Goal: Transaction & Acquisition: Purchase product/service

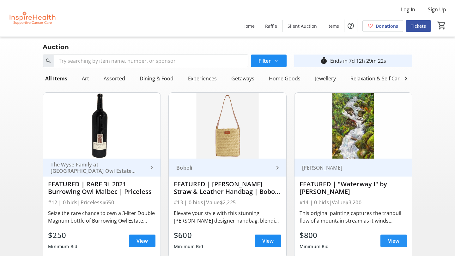
click at [402, 238] on span at bounding box center [393, 241] width 27 height 15
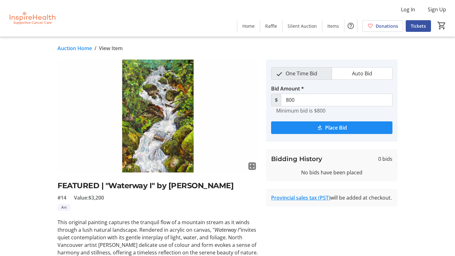
click at [139, 157] on img at bounding box center [157, 116] width 201 height 113
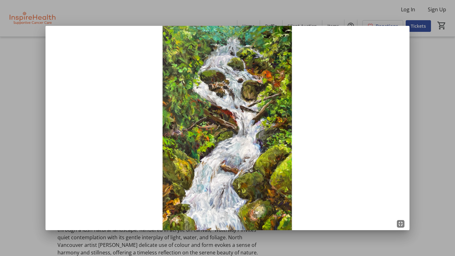
click at [429, 161] on div at bounding box center [227, 128] width 455 height 256
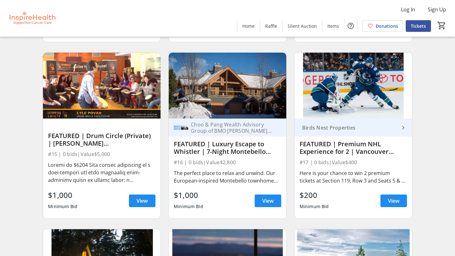
scroll to position [218, 0]
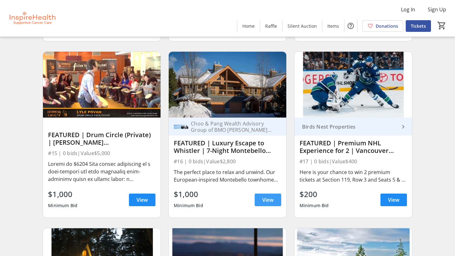
click at [268, 200] on span "View" at bounding box center [267, 200] width 11 height 8
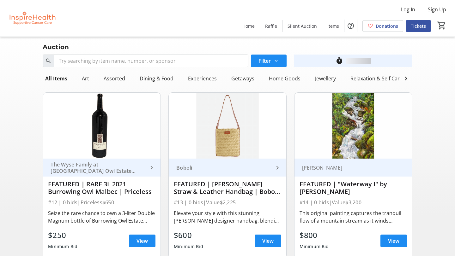
scroll to position [218, 0]
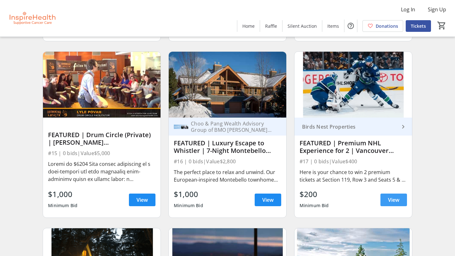
click at [398, 202] on span "View" at bounding box center [393, 200] width 11 height 8
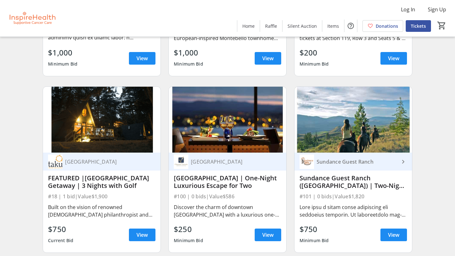
scroll to position [360, 0]
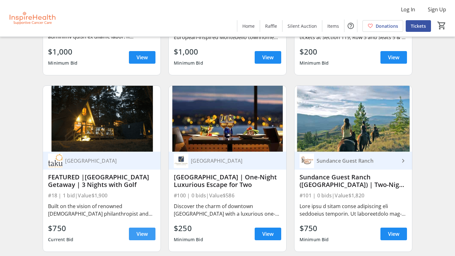
click at [140, 234] on span "View" at bounding box center [141, 234] width 11 height 8
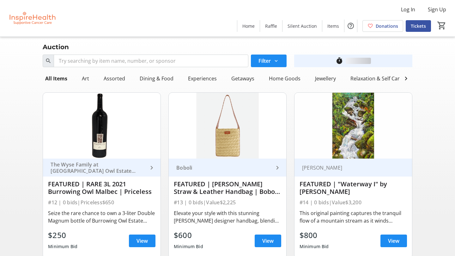
scroll to position [360, 0]
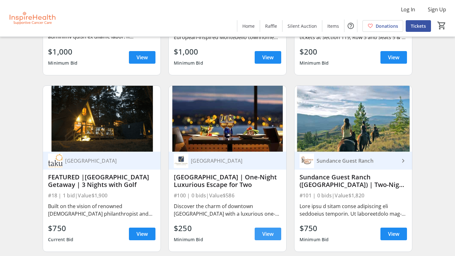
click at [267, 232] on span "View" at bounding box center [267, 234] width 11 height 8
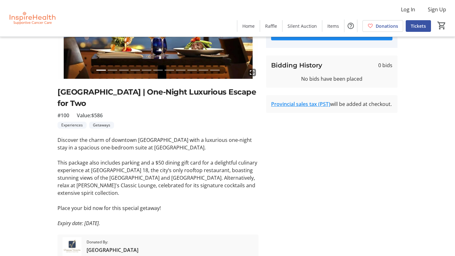
scroll to position [94, 0]
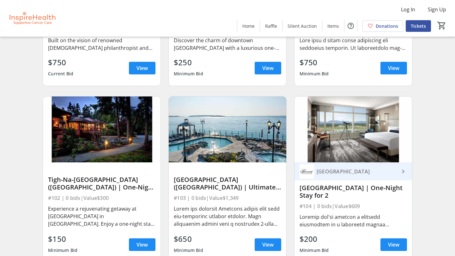
scroll to position [532, 0]
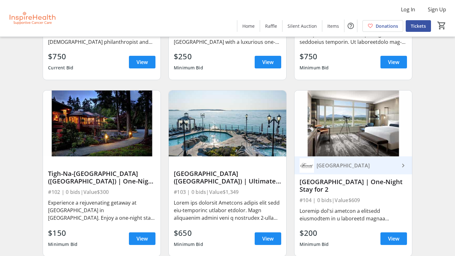
click at [112, 134] on img at bounding box center [101, 124] width 117 height 66
click at [139, 237] on span "View" at bounding box center [141, 239] width 11 height 8
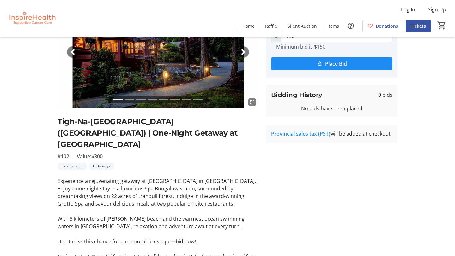
scroll to position [110, 0]
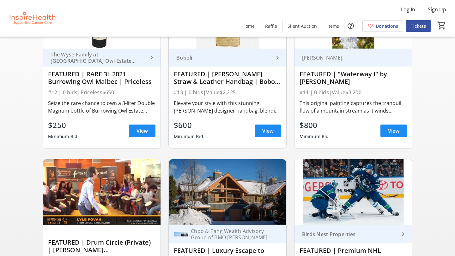
scroll to position [532, 0]
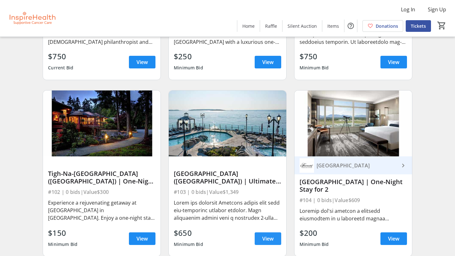
click at [270, 237] on span "View" at bounding box center [267, 239] width 11 height 8
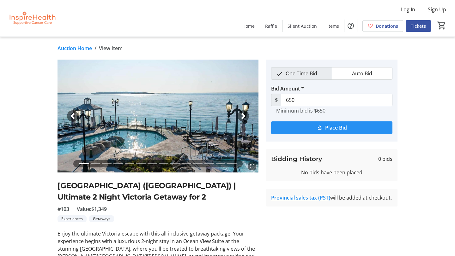
click at [328, 127] on span "Place Bid" at bounding box center [336, 128] width 22 height 8
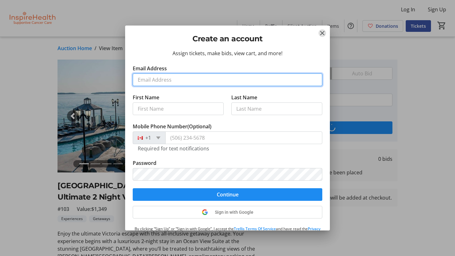
click at [140, 80] on input "Email Address" at bounding box center [227, 80] width 189 height 13
type input "[EMAIL_ADDRESS][DOMAIN_NAME]"
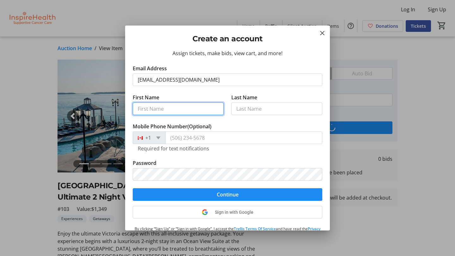
type input "[PERSON_NAME]"
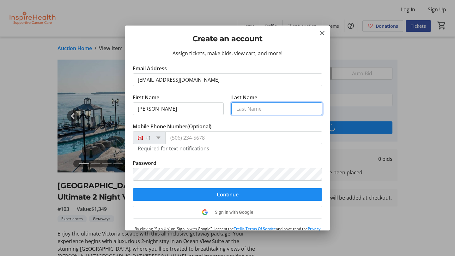
type input "[PERSON_NAME]"
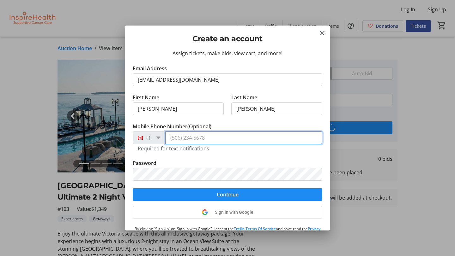
type input "[PHONE_NUMBER]"
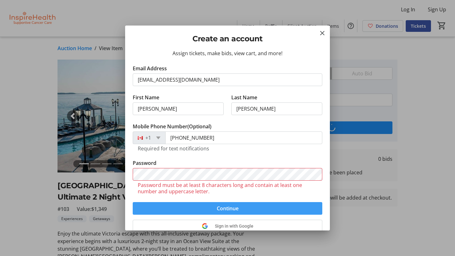
click at [220, 193] on form "Email Address [EMAIL_ADDRESS][DOMAIN_NAME] First Name [PERSON_NAME] Last Name […" at bounding box center [227, 140] width 189 height 150
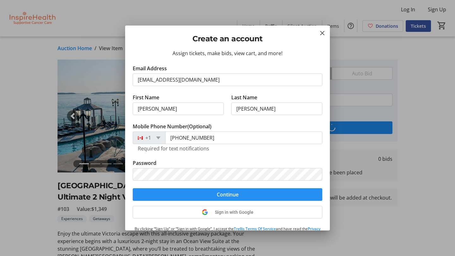
click at [223, 194] on span "Continue" at bounding box center [228, 195] width 22 height 8
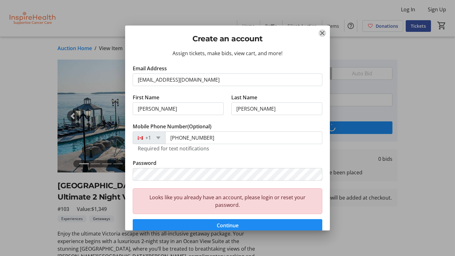
click at [321, 34] on mat-icon "Close" at bounding box center [322, 33] width 8 height 8
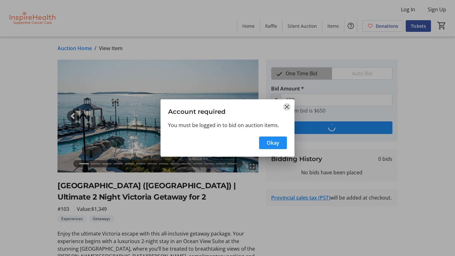
click at [286, 107] on mat-icon "Close" at bounding box center [287, 107] width 8 height 8
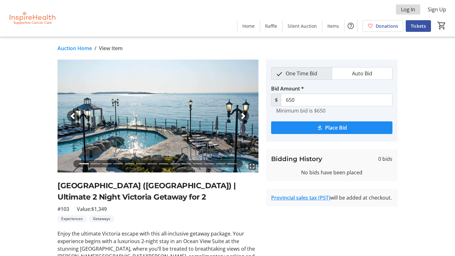
click at [405, 11] on span "Log In" at bounding box center [408, 10] width 14 height 8
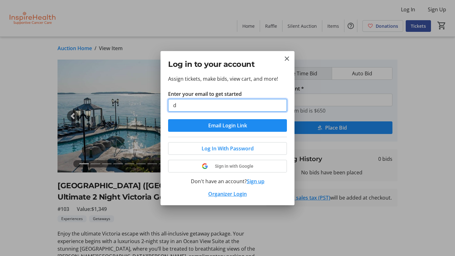
type input "[EMAIL_ADDRESS][DOMAIN_NAME]"
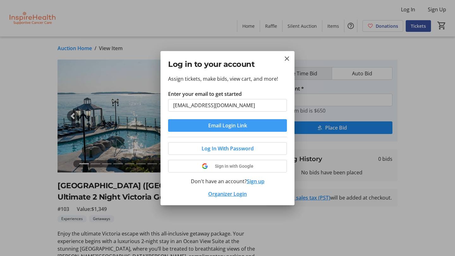
click at [231, 125] on span "Email Login Link" at bounding box center [227, 126] width 39 height 8
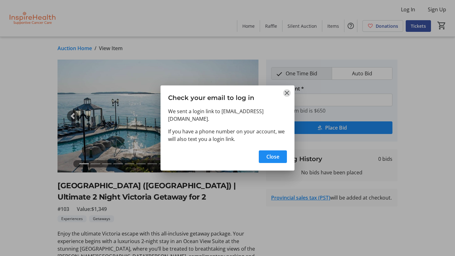
click at [286, 97] on mat-icon "Close" at bounding box center [287, 93] width 8 height 8
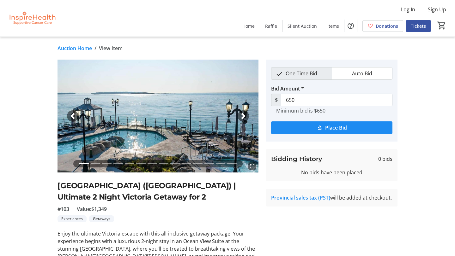
type input "850"
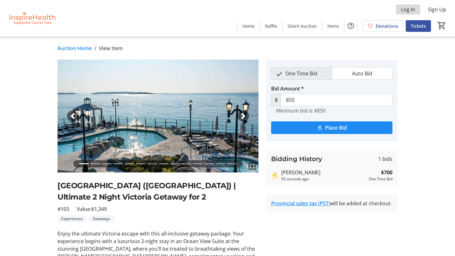
click at [407, 10] on span "Log In" at bounding box center [408, 10] width 14 height 8
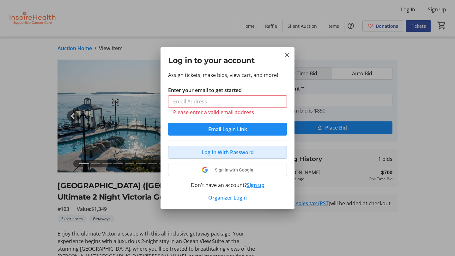
click at [231, 149] on span "Log In With Password" at bounding box center [227, 153] width 52 height 8
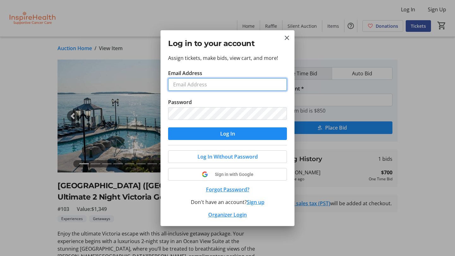
click at [203, 85] on input "Email Address" at bounding box center [227, 84] width 119 height 13
type input "[EMAIL_ADDRESS][DOMAIN_NAME]"
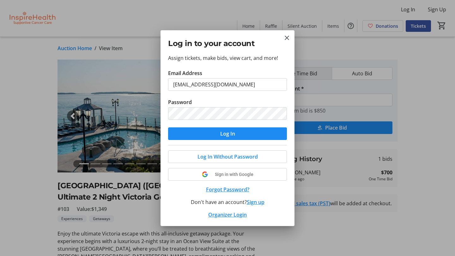
click at [213, 190] on button "Forgot Password?" at bounding box center [227, 190] width 119 height 8
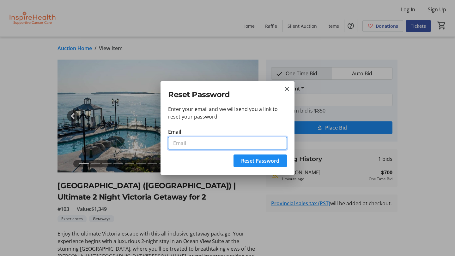
click at [175, 141] on input "Email" at bounding box center [227, 143] width 119 height 13
type input "[EMAIL_ADDRESS][DOMAIN_NAME]"
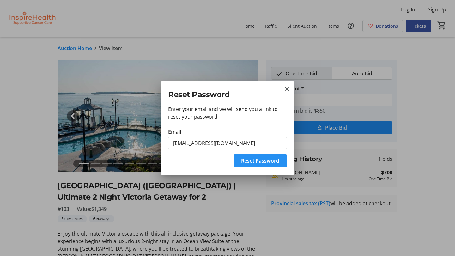
click at [258, 160] on span "Reset Password" at bounding box center [260, 161] width 38 height 8
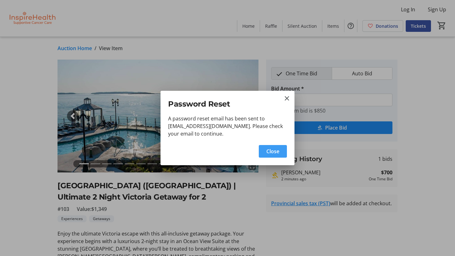
click at [270, 146] on span "button" at bounding box center [273, 151] width 28 height 15
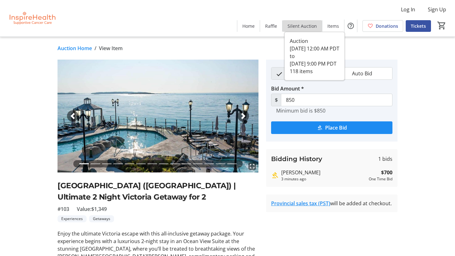
click at [308, 26] on span "Silent Auction" at bounding box center [301, 26] width 29 height 7
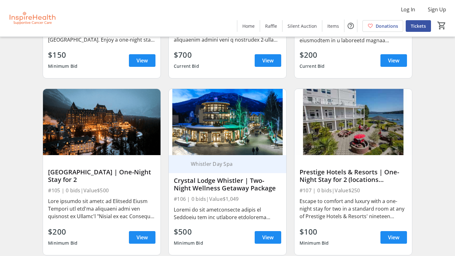
scroll to position [711, 0]
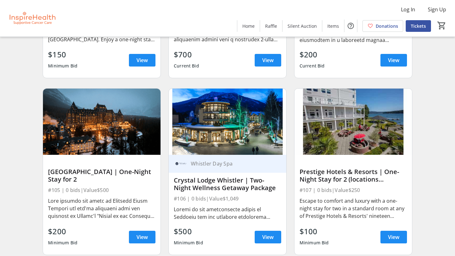
click at [345, 126] on img at bounding box center [352, 122] width 117 height 66
click at [391, 239] on span "View" at bounding box center [393, 238] width 11 height 8
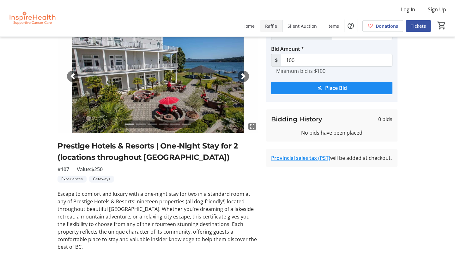
scroll to position [35, 0]
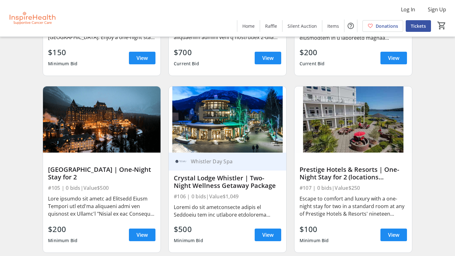
scroll to position [720, 0]
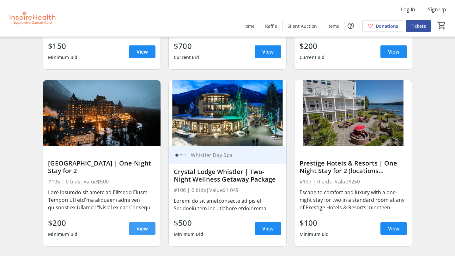
click at [146, 223] on span at bounding box center [142, 228] width 27 height 15
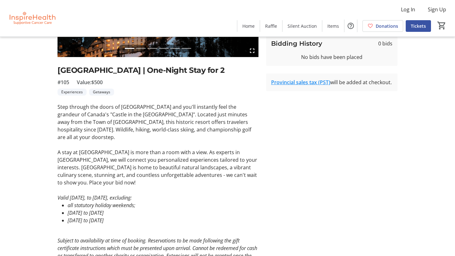
scroll to position [151, 0]
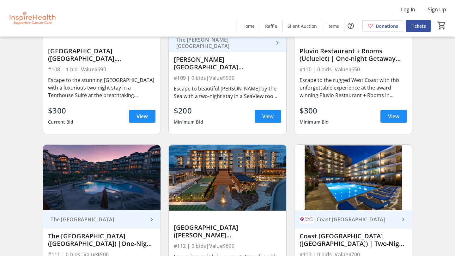
scroll to position [994, 0]
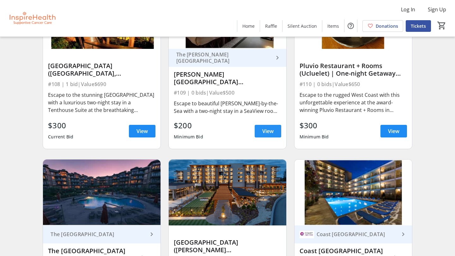
click at [264, 128] on span "View" at bounding box center [267, 132] width 11 height 8
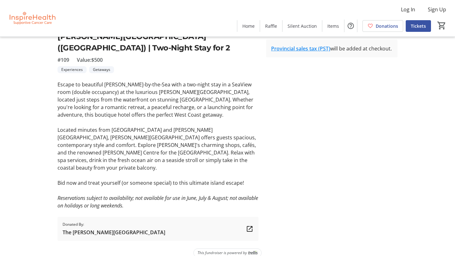
scroll to position [151, 0]
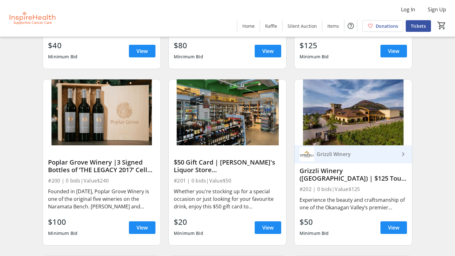
scroll to position [2324, 0]
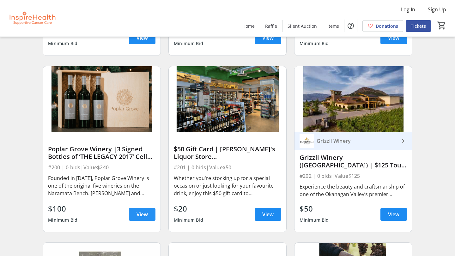
click at [140, 214] on span "View" at bounding box center [141, 215] width 11 height 8
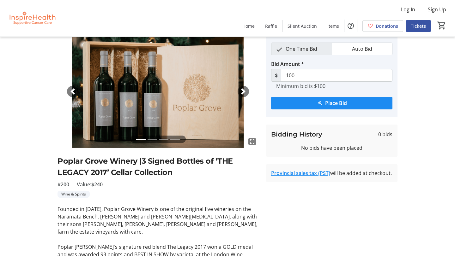
scroll to position [11, 0]
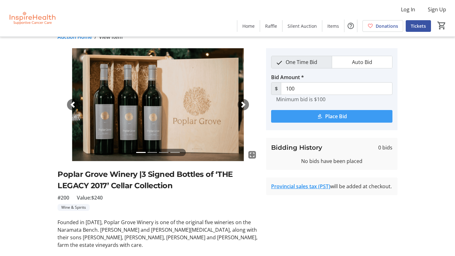
click at [325, 116] on span "Place Bid" at bounding box center [336, 117] width 22 height 8
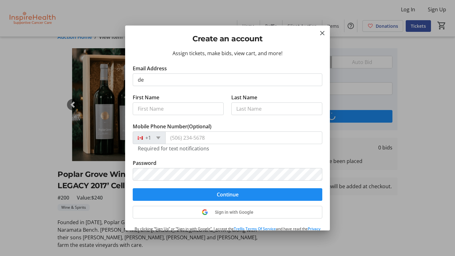
type input "[EMAIL_ADDRESS][DOMAIN_NAME]"
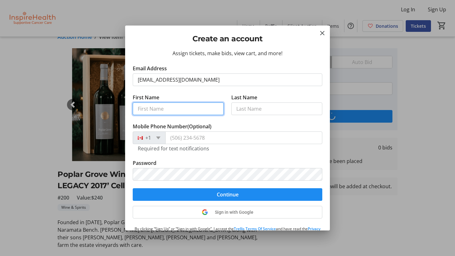
type input "[PERSON_NAME]"
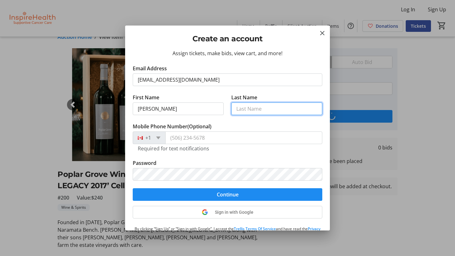
type input "[PERSON_NAME]"
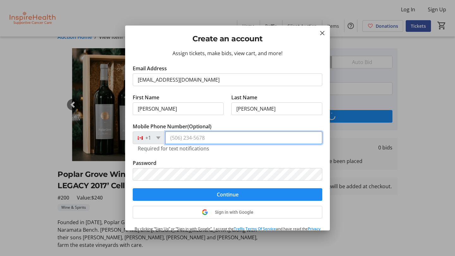
type input "[PHONE_NUMBER]"
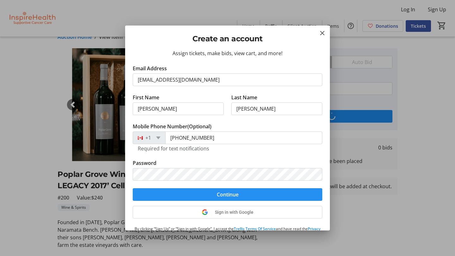
click at [199, 194] on span "submit" at bounding box center [227, 194] width 189 height 15
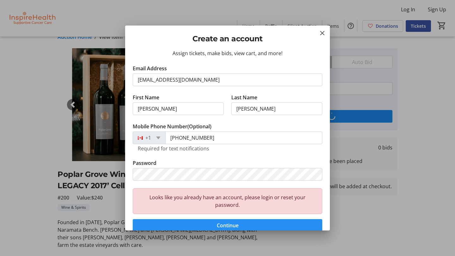
click at [227, 225] on span "Continue" at bounding box center [228, 226] width 22 height 8
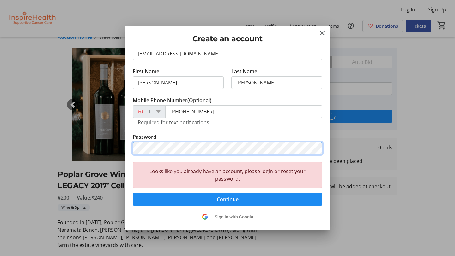
scroll to position [28, 0]
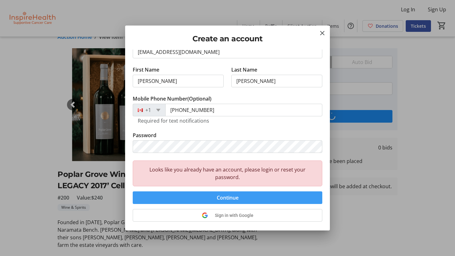
click at [222, 197] on span "Continue" at bounding box center [228, 198] width 22 height 8
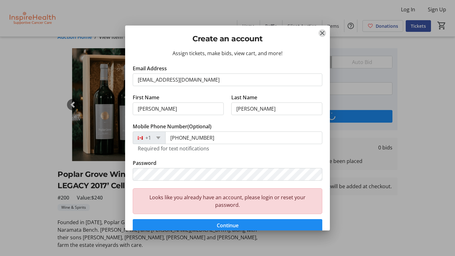
click at [322, 33] on mat-icon "Close" at bounding box center [322, 33] width 8 height 8
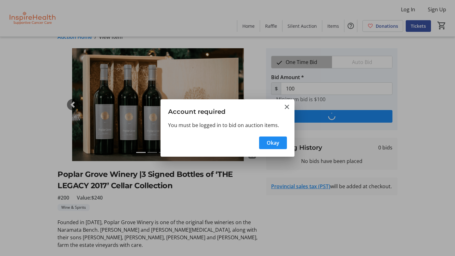
click at [411, 122] on div at bounding box center [227, 128] width 455 height 256
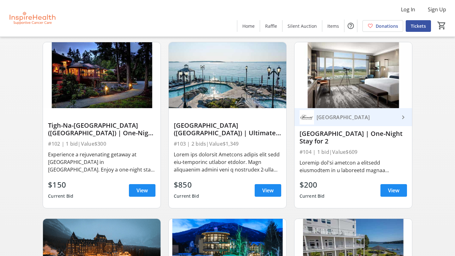
scroll to position [584, 0]
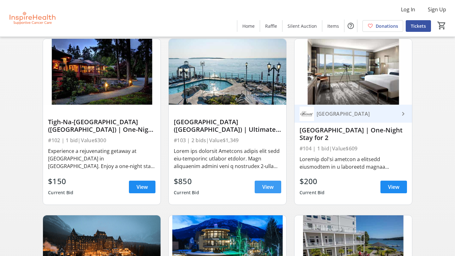
click at [268, 187] on span "View" at bounding box center [267, 187] width 11 height 8
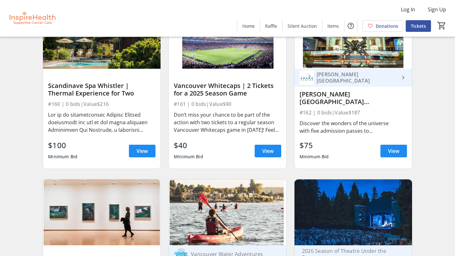
scroll to position [2037, 0]
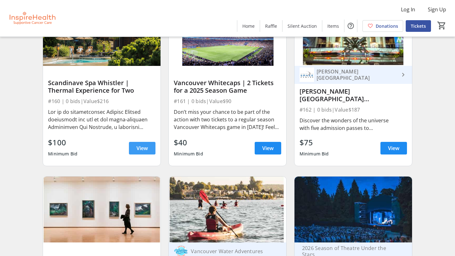
click at [141, 145] on span "View" at bounding box center [141, 149] width 11 height 8
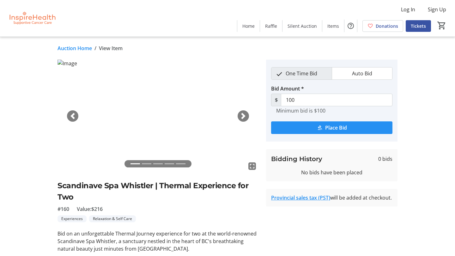
click at [321, 128] on mat-icon "submit" at bounding box center [320, 128] width 6 height 6
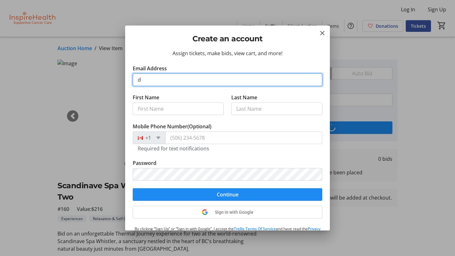
type input "[EMAIL_ADDRESS][DOMAIN_NAME]"
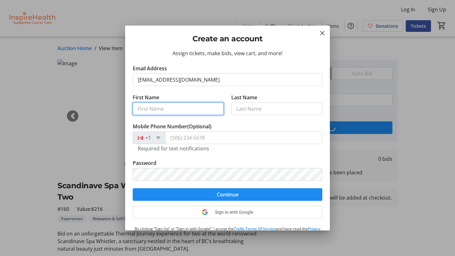
type input "[PERSON_NAME]"
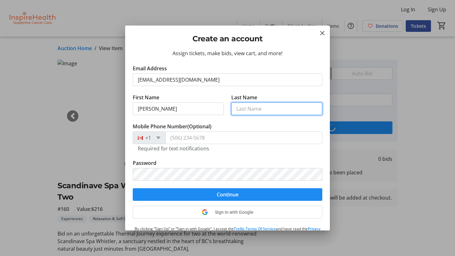
type input "[PERSON_NAME]"
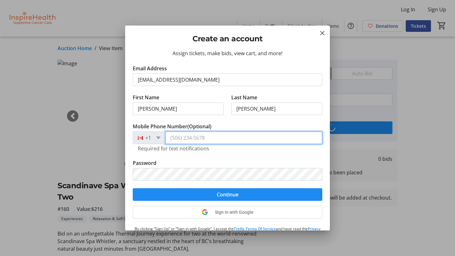
type input "[PHONE_NUMBER]"
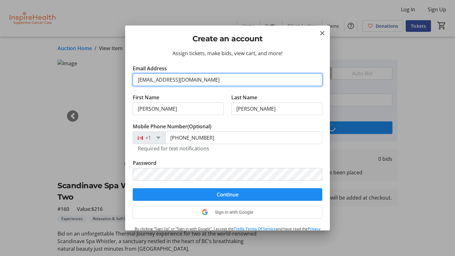
type input "150"
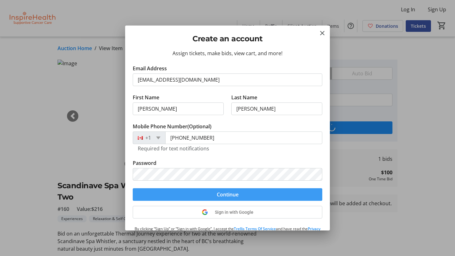
click at [214, 192] on span "submit" at bounding box center [227, 194] width 189 height 15
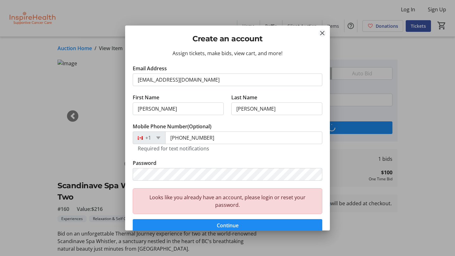
click at [320, 32] on mat-icon "Close" at bounding box center [322, 33] width 8 height 8
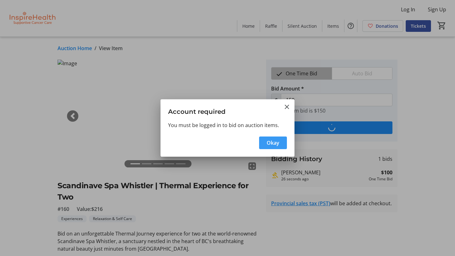
click at [272, 141] on span "Okay" at bounding box center [272, 143] width 13 height 8
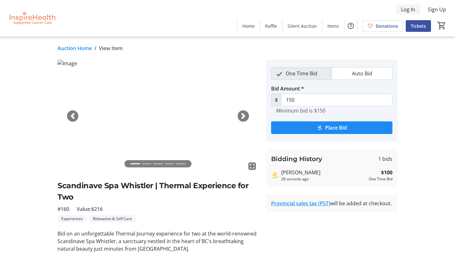
click at [405, 8] on span "Log In" at bounding box center [408, 10] width 14 height 8
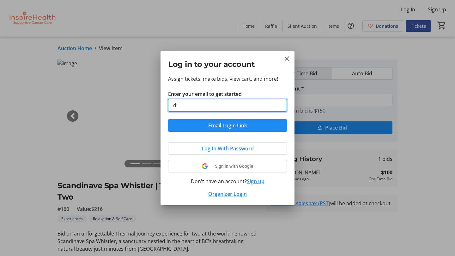
type input "[EMAIL_ADDRESS][DOMAIN_NAME]"
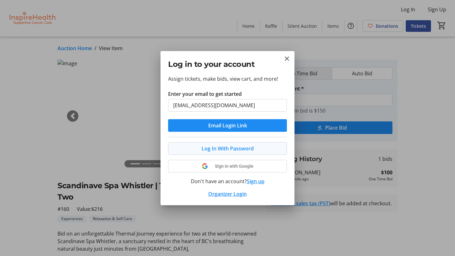
click at [221, 149] on span "Log In With Password" at bounding box center [227, 149] width 52 height 8
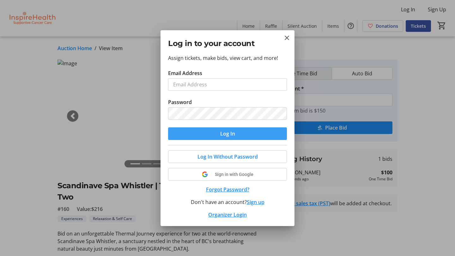
click at [202, 130] on span "submit" at bounding box center [227, 133] width 119 height 15
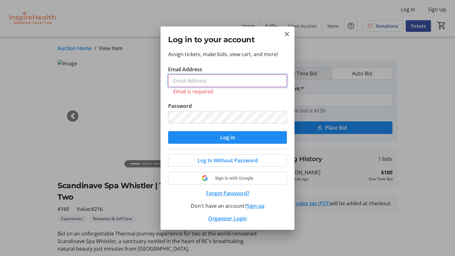
click at [176, 80] on input "Email Address" at bounding box center [227, 80] width 119 height 13
type input "[EMAIL_ADDRESS][DOMAIN_NAME]"
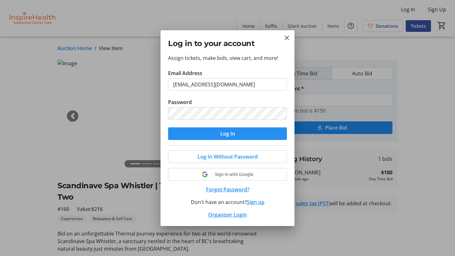
click at [226, 134] on span "Log In" at bounding box center [227, 134] width 15 height 8
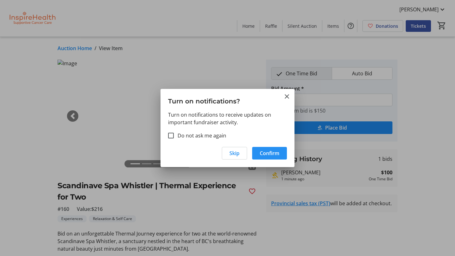
click at [268, 153] on span "Confirm" at bounding box center [269, 154] width 20 height 8
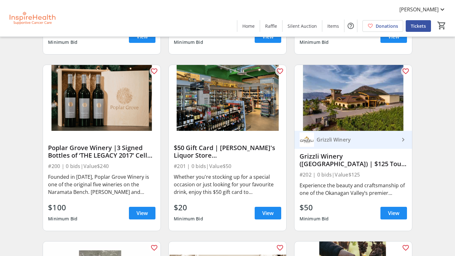
scroll to position [2326, 0]
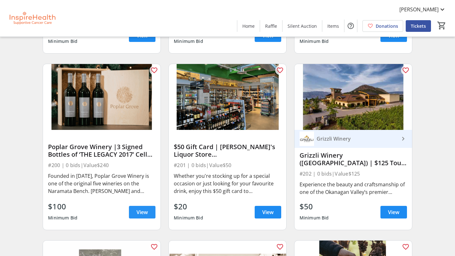
click at [142, 211] on span "View" at bounding box center [141, 213] width 11 height 8
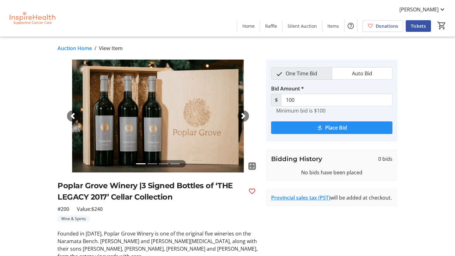
click at [316, 128] on span "submit" at bounding box center [331, 127] width 121 height 15
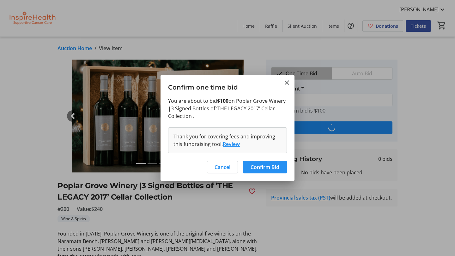
click at [270, 166] on span "Confirm Bid" at bounding box center [264, 167] width 29 height 8
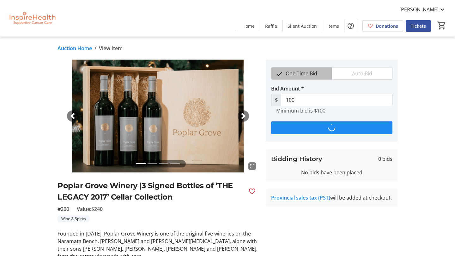
type input "140"
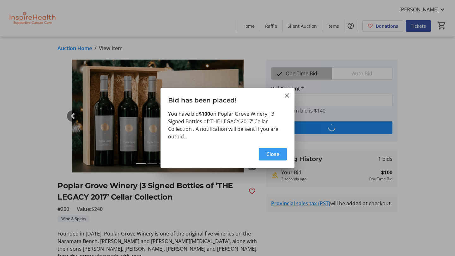
click at [274, 154] on span "Close" at bounding box center [272, 155] width 13 height 8
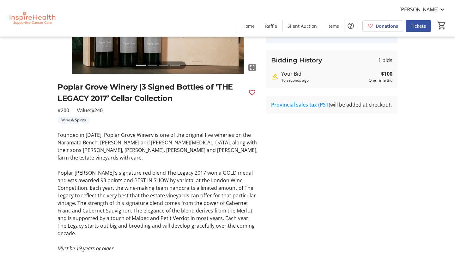
scroll to position [111, 0]
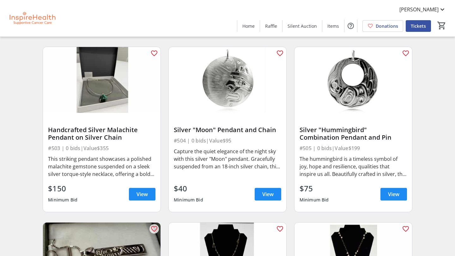
scroll to position [3403, 0]
click at [395, 193] on span "View" at bounding box center [393, 194] width 11 height 8
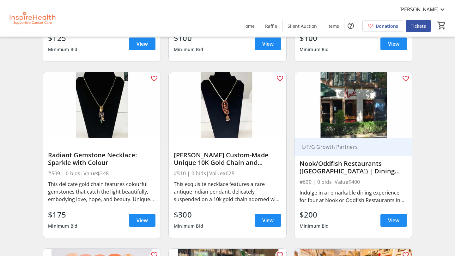
scroll to position [3733, 0]
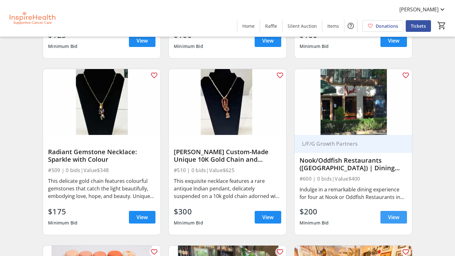
click at [393, 216] on span "View" at bounding box center [393, 218] width 11 height 8
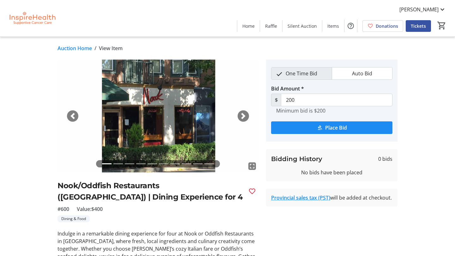
scroll to position [11, 0]
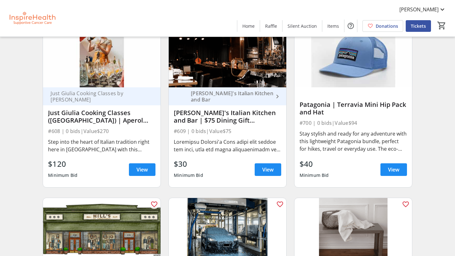
scroll to position [4312, 0]
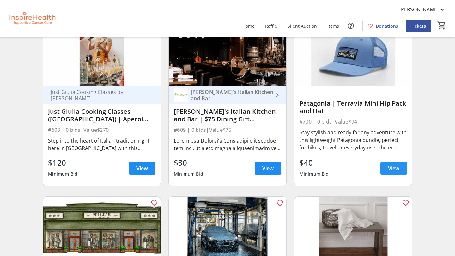
click at [389, 168] on span "View" at bounding box center [393, 169] width 11 height 8
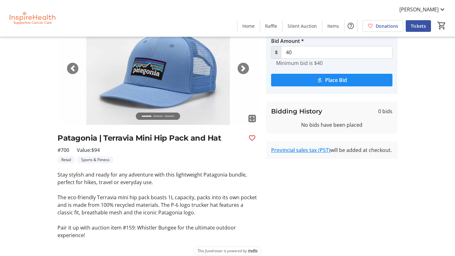
scroll to position [48, 0]
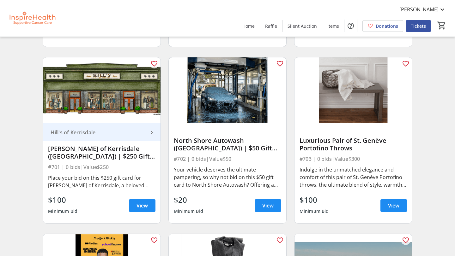
scroll to position [4453, 0]
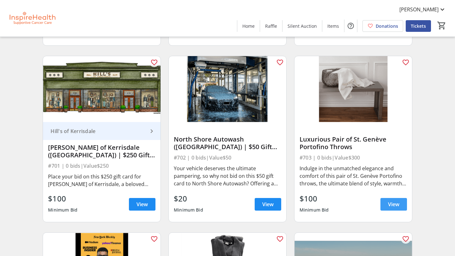
click at [391, 205] on span "View" at bounding box center [393, 205] width 11 height 8
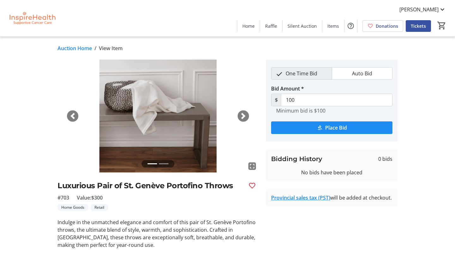
click at [242, 115] on span "button" at bounding box center [243, 116] width 6 height 6
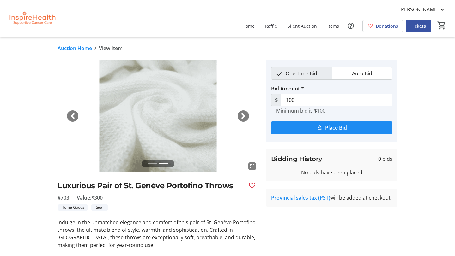
click at [71, 114] on span "button" at bounding box center [72, 116] width 6 height 6
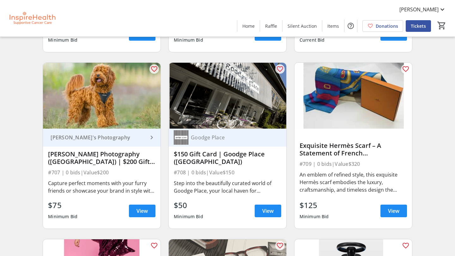
scroll to position [4801, 0]
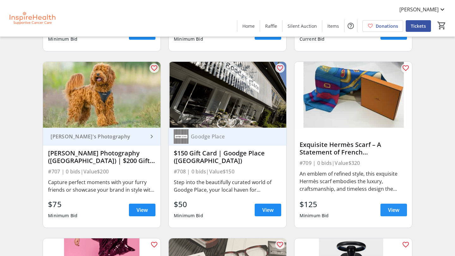
click at [394, 208] on span "View" at bounding box center [393, 210] width 11 height 8
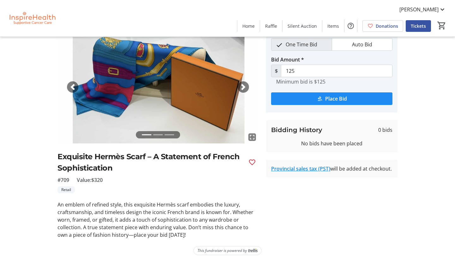
scroll to position [36, 0]
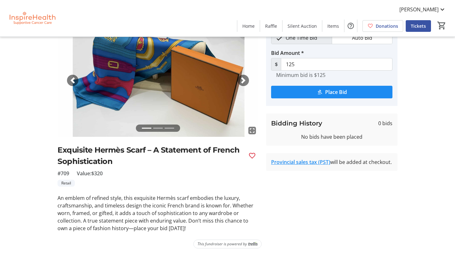
click at [244, 77] on span "button" at bounding box center [243, 80] width 6 height 6
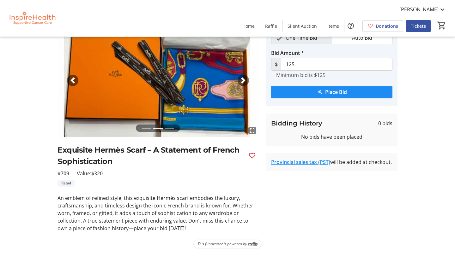
click at [244, 77] on span "button" at bounding box center [243, 80] width 6 height 6
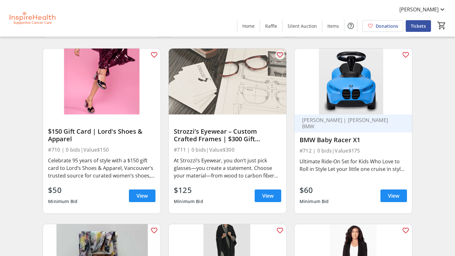
scroll to position [4990, 0]
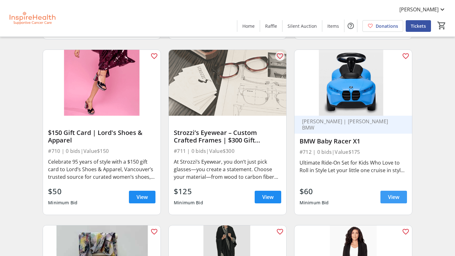
click at [395, 198] on span "View" at bounding box center [393, 197] width 11 height 8
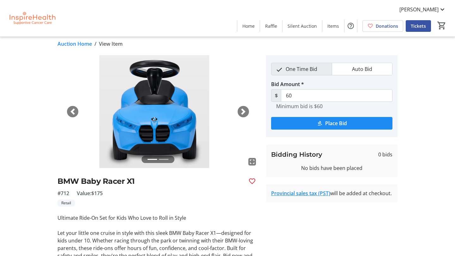
scroll to position [5, 0]
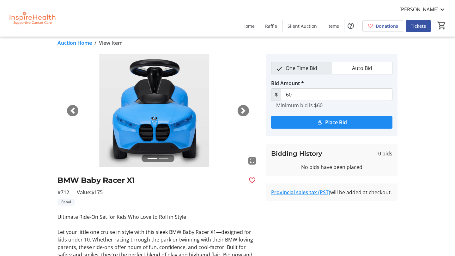
click at [243, 111] on span "button" at bounding box center [243, 111] width 6 height 6
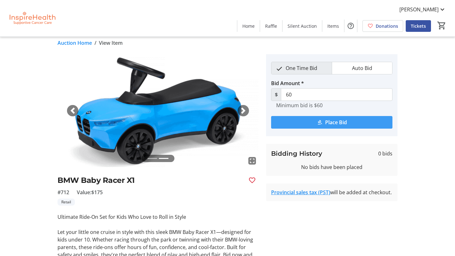
click at [331, 122] on span "Place Bid" at bounding box center [336, 123] width 22 height 8
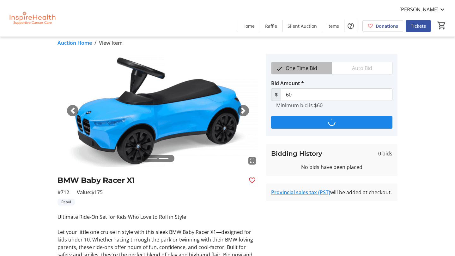
scroll to position [0, 0]
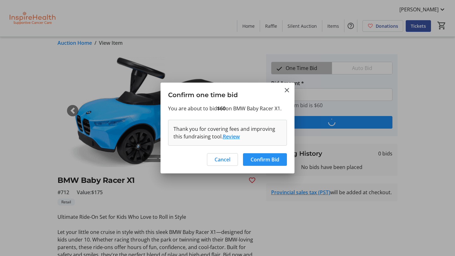
click at [261, 157] on span "Confirm Bid" at bounding box center [264, 160] width 29 height 8
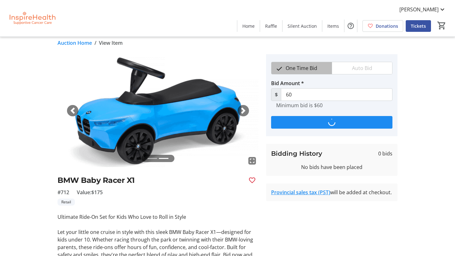
scroll to position [5, 0]
type input "100"
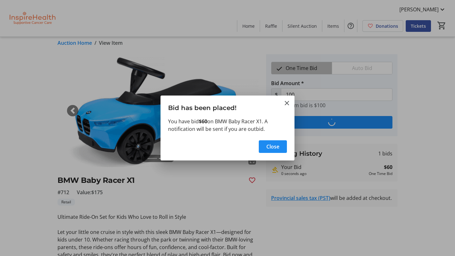
scroll to position [0, 0]
click at [273, 148] on span "Close" at bounding box center [272, 147] width 13 height 8
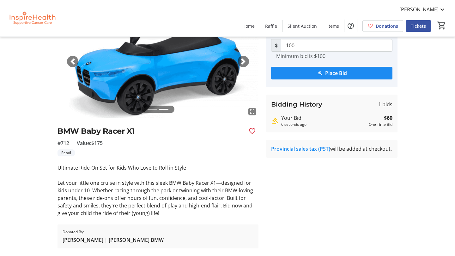
scroll to position [71, 0]
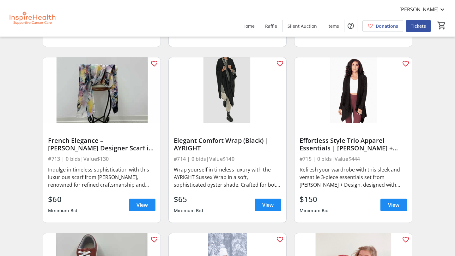
scroll to position [5184, 0]
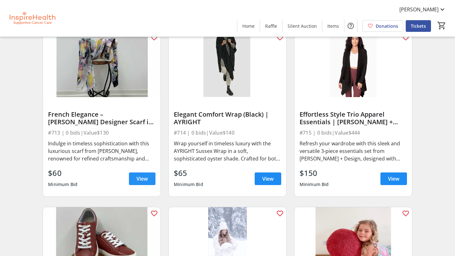
click at [145, 179] on span "View" at bounding box center [141, 179] width 11 height 8
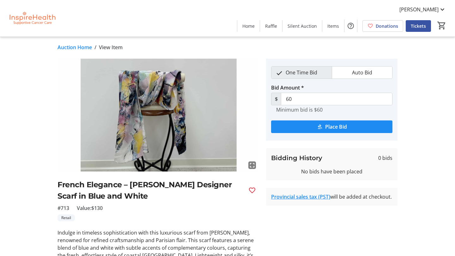
scroll to position [2, 0]
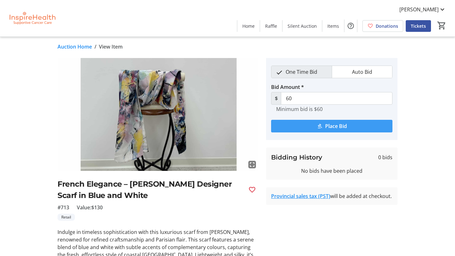
click at [312, 125] on span "submit" at bounding box center [331, 126] width 121 height 15
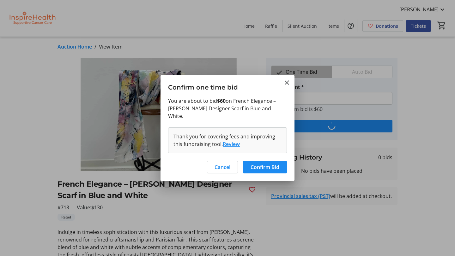
scroll to position [0, 0]
click at [264, 164] on span "Confirm Bid" at bounding box center [264, 167] width 29 height 8
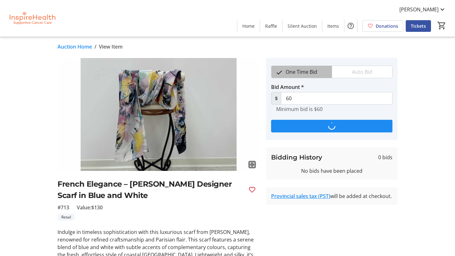
scroll to position [2, 0]
type input "90"
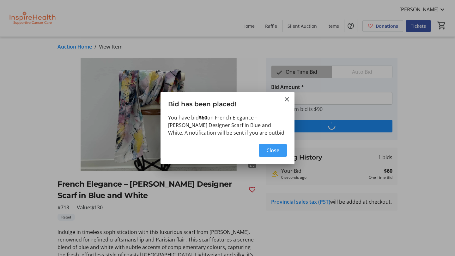
click at [278, 148] on span "Close" at bounding box center [272, 151] width 13 height 8
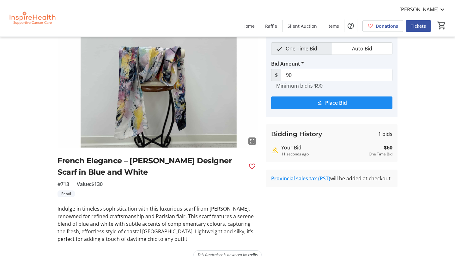
scroll to position [36, 0]
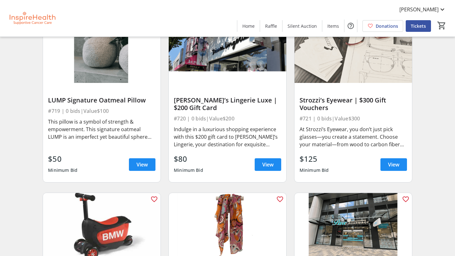
scroll to position [5551, 0]
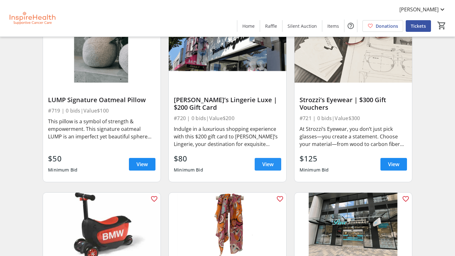
click at [270, 164] on span "View" at bounding box center [267, 165] width 11 height 8
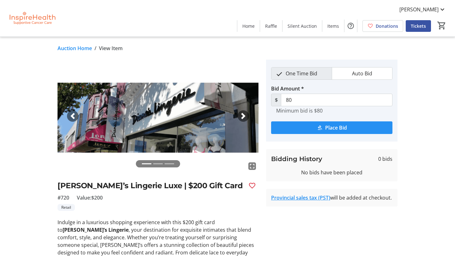
click at [338, 129] on span "Place Bid" at bounding box center [336, 128] width 22 height 8
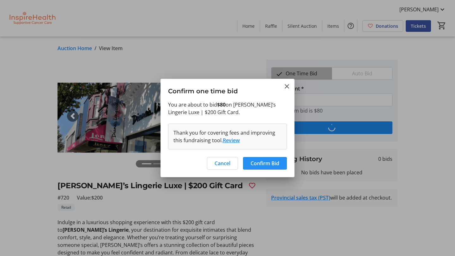
click at [263, 164] on span "Confirm Bid" at bounding box center [264, 164] width 29 height 8
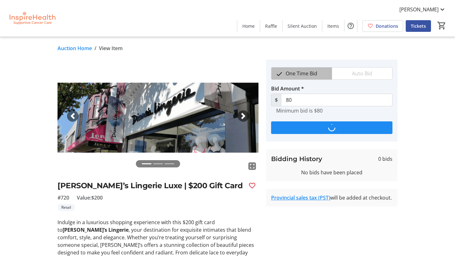
type input "120"
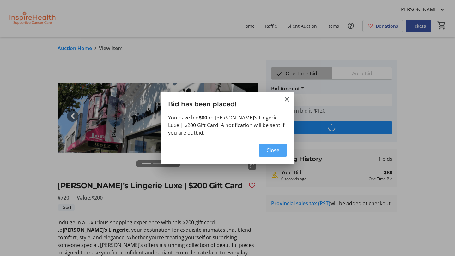
click at [273, 151] on span "Close" at bounding box center [272, 151] width 13 height 8
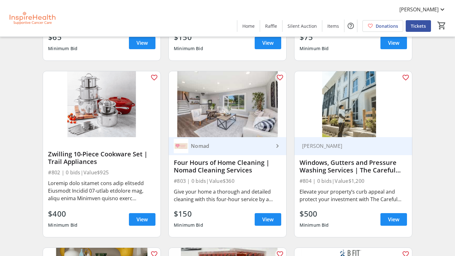
scroll to position [6379, 0]
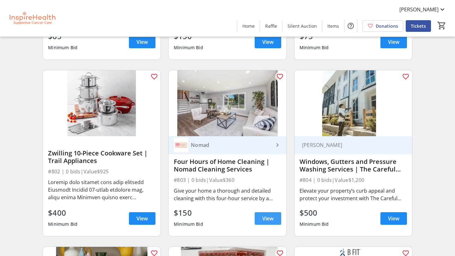
click at [266, 217] on span "View" at bounding box center [267, 219] width 11 height 8
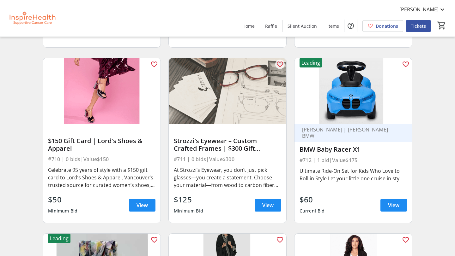
scroll to position [4981, 0]
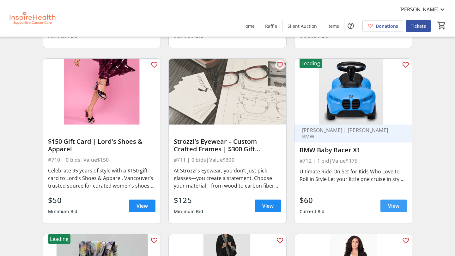
click at [391, 205] on span "View" at bounding box center [393, 206] width 11 height 8
